Goal: Navigation & Orientation: Understand site structure

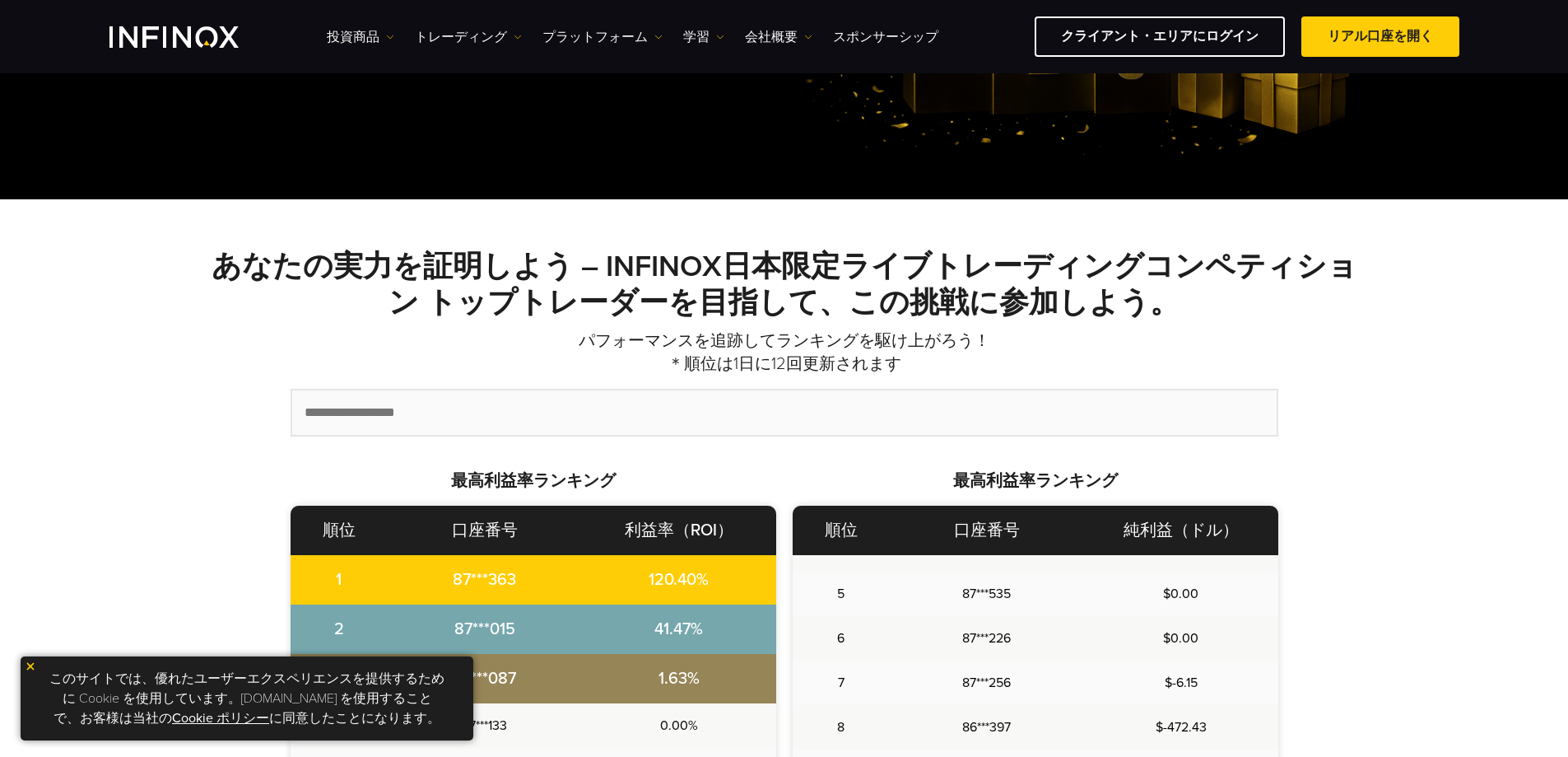
scroll to position [164, 0]
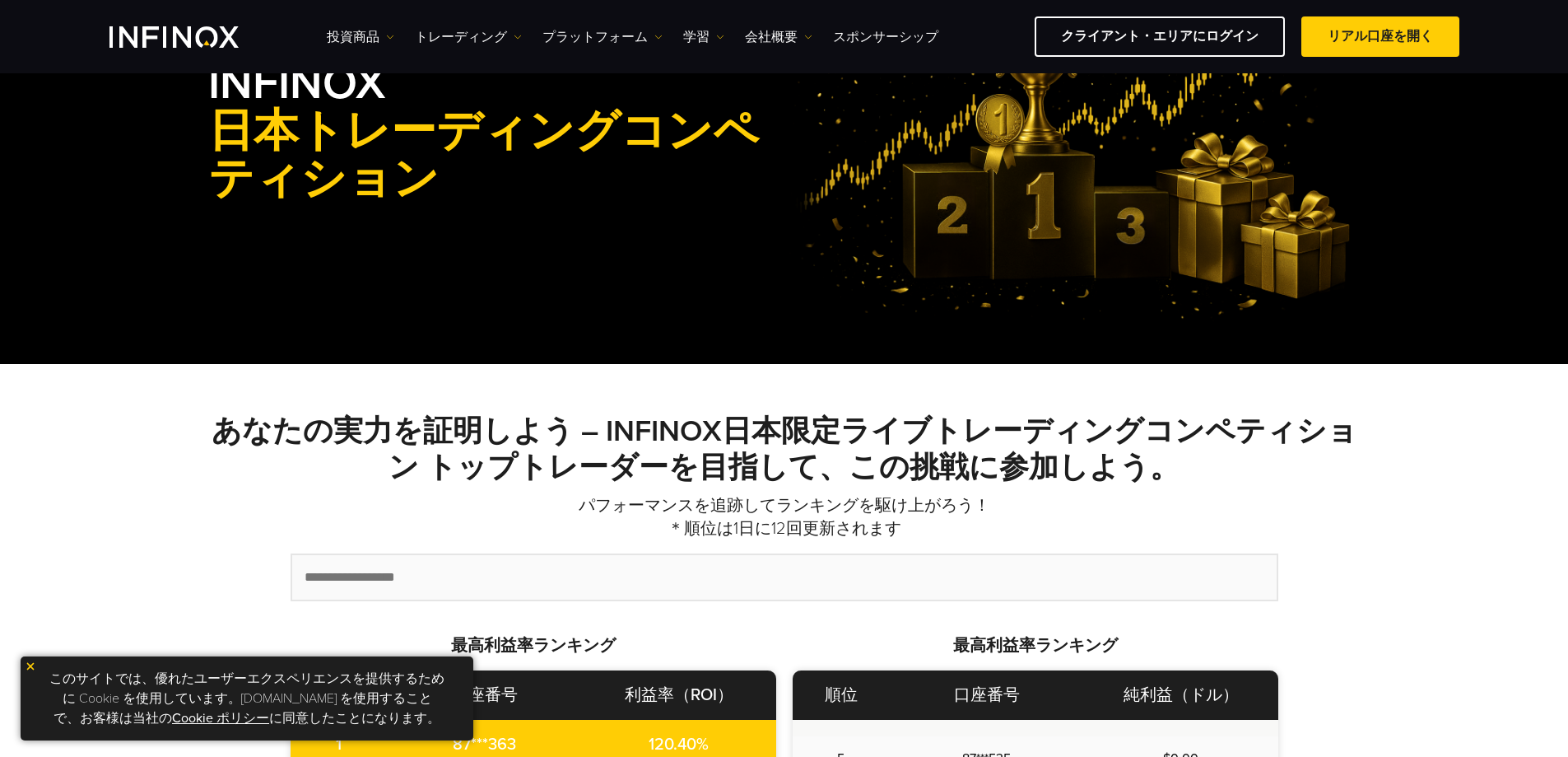
click at [166, 41] on img "INFINOX Logo" at bounding box center [174, 37] width 129 height 22
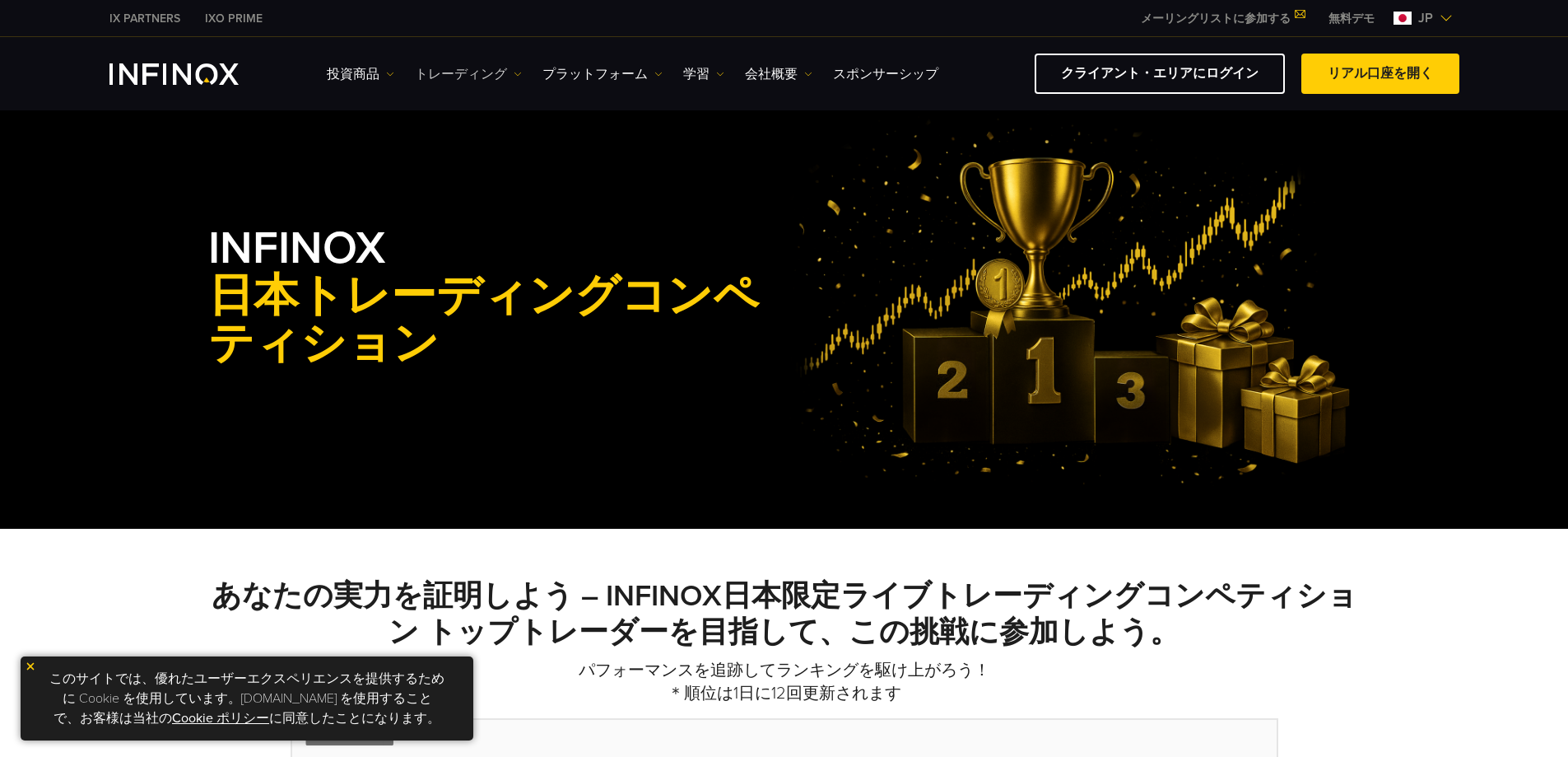
click at [475, 66] on link "トレーディング" at bounding box center [468, 74] width 107 height 20
click at [363, 67] on link "投資商品" at bounding box center [360, 74] width 67 height 20
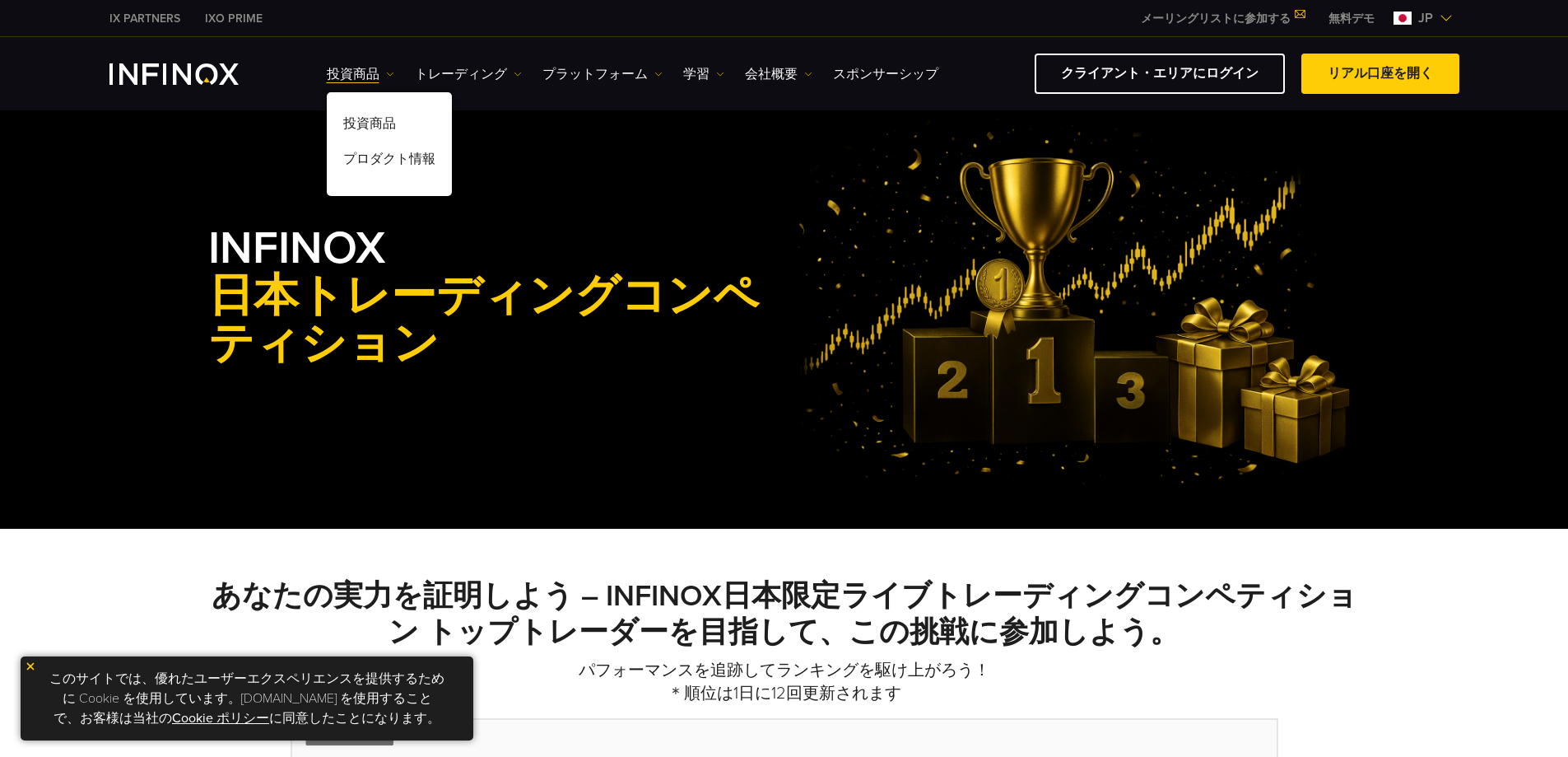
click at [231, 68] on img "INFINOX Logo" at bounding box center [174, 74] width 129 height 22
